Goal: Task Accomplishment & Management: Manage account settings

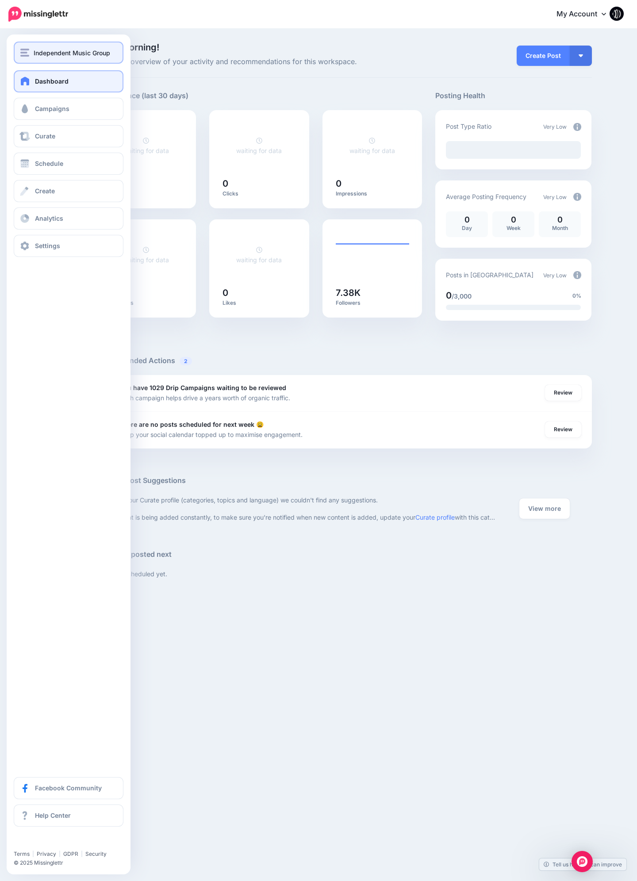
click at [28, 60] on button "Independent Music Group" at bounding box center [69, 53] width 110 height 22
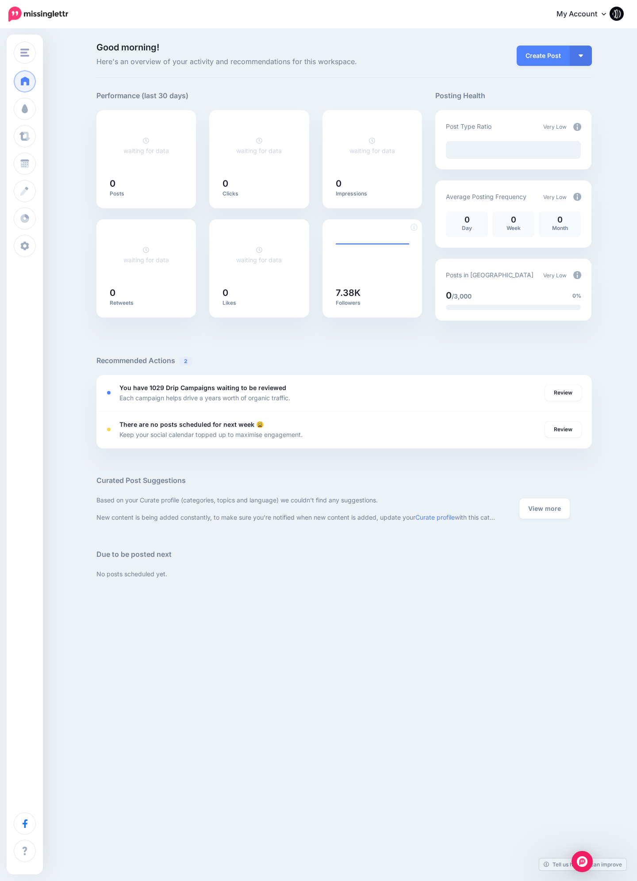
click at [372, 278] on line at bounding box center [372, 278] width 73 height 0
click at [568, 393] on link "Review" at bounding box center [563, 393] width 36 height 16
